Goal: Task Accomplishment & Management: Manage account settings

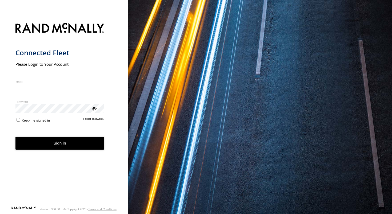
type input "**********"
click at [77, 147] on button "Sign in" at bounding box center [59, 143] width 89 height 13
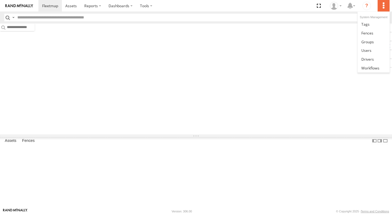
click at [385, 2] on label at bounding box center [384, 5] width 12 height 11
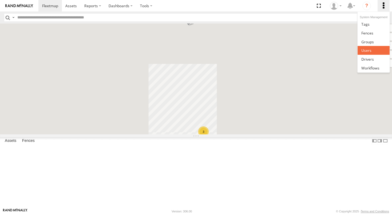
click at [371, 51] on span at bounding box center [367, 50] width 10 height 5
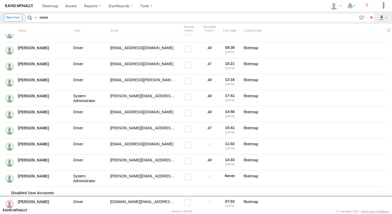
scroll to position [188, 0]
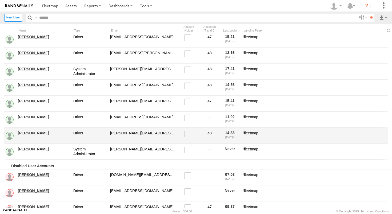
click at [37, 133] on link "Ramandeep Singh" at bounding box center [44, 132] width 52 height 5
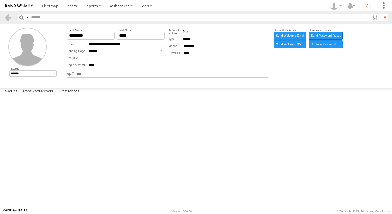
click at [328, 36] on link "Send Password Reset" at bounding box center [326, 36] width 34 height 8
click at [0, 0] on button "Proceed" at bounding box center [0, 0] width 0 height 0
click at [0, 0] on label "Close" at bounding box center [0, 0] width 0 height 0
